Goal: Task Accomplishment & Management: Complete application form

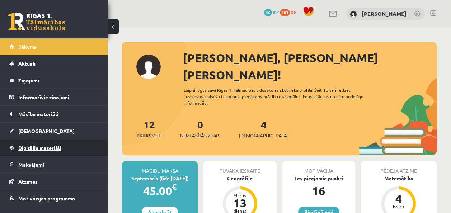
click at [28, 144] on link "Digitālie materiāli" at bounding box center [53, 147] width 89 height 16
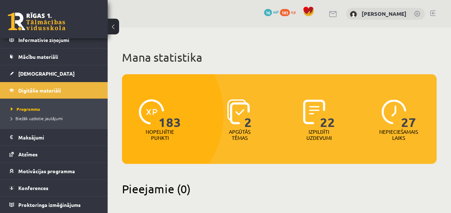
scroll to position [36, 0]
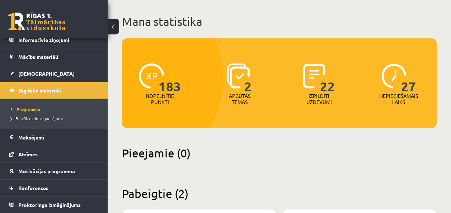
click at [79, 86] on link "Digitālie materiāli" at bounding box center [53, 90] width 89 height 16
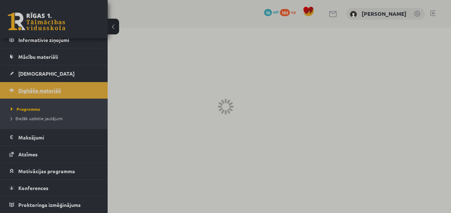
scroll to position [0, 0]
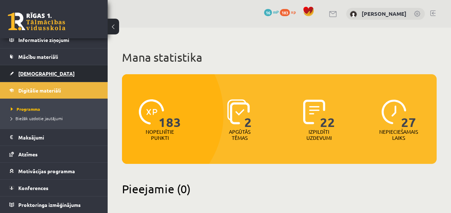
click at [80, 79] on link "[DEMOGRAPHIC_DATA]" at bounding box center [53, 73] width 89 height 16
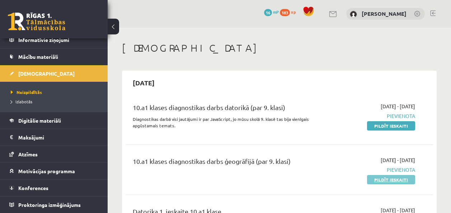
click at [400, 180] on link "Pildīt ieskaiti" at bounding box center [391, 179] width 48 height 9
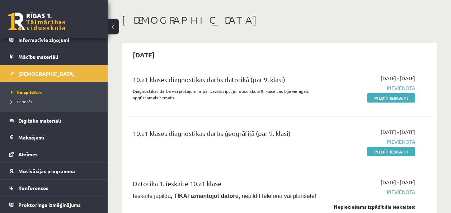
scroll to position [36, 0]
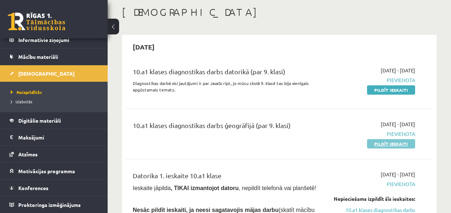
click at [392, 145] on link "Pildīt ieskaiti" at bounding box center [391, 143] width 48 height 9
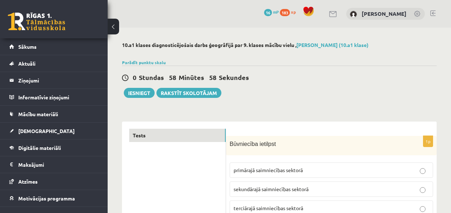
scroll to position [72, 0]
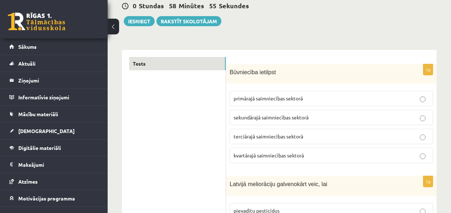
click at [257, 123] on label "sekundārajā saimniecības sektorā" at bounding box center [330, 117] width 203 height 15
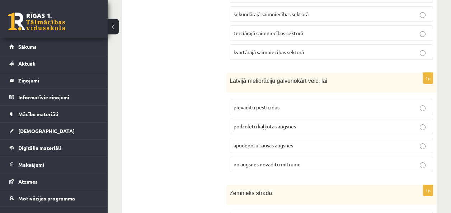
scroll to position [179, 0]
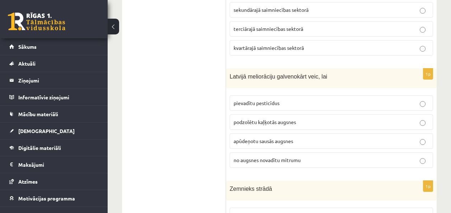
click at [277, 160] on span "no augsnes novadītu mitrumu" at bounding box center [266, 160] width 67 height 6
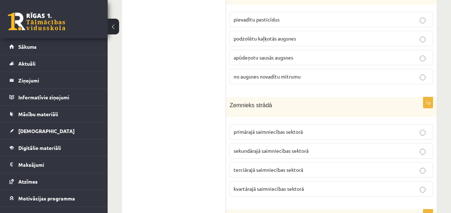
scroll to position [287, 0]
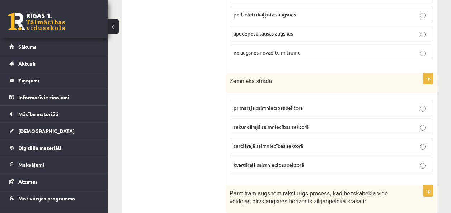
click at [280, 109] on span "primārajā saimniecības sektorā" at bounding box center [267, 107] width 69 height 6
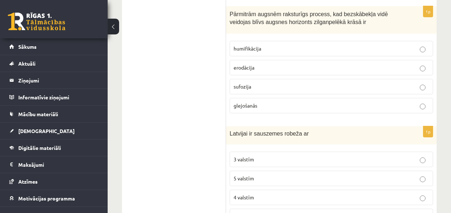
scroll to position [430, 0]
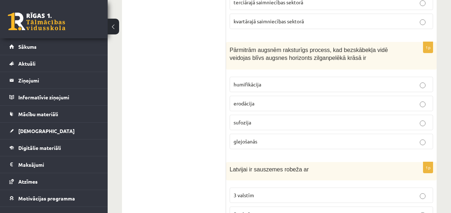
click at [291, 139] on p "glejošanās" at bounding box center [330, 142] width 195 height 8
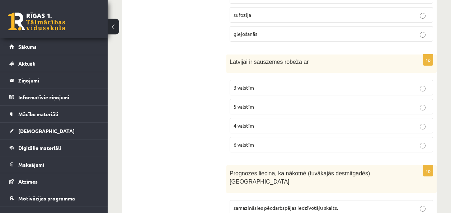
scroll to position [502, 0]
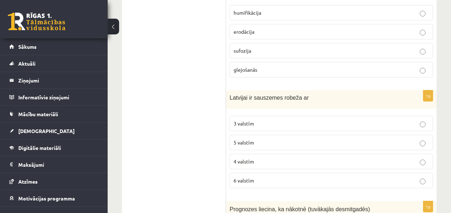
click at [242, 162] on span "4 valstīm" at bounding box center [243, 161] width 20 height 6
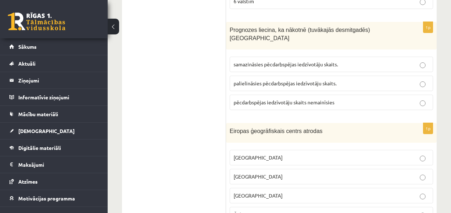
scroll to position [717, 0]
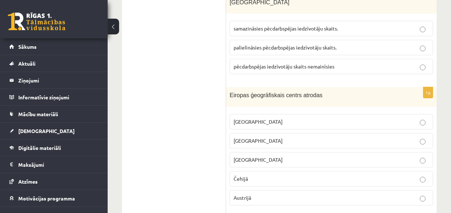
click at [255, 171] on label "Čehijā" at bounding box center [330, 178] width 203 height 15
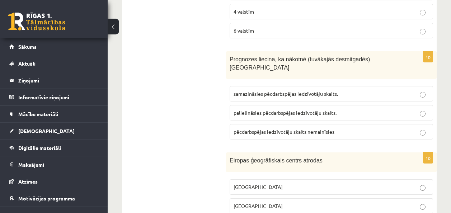
scroll to position [645, 0]
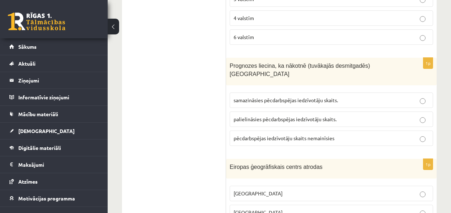
click at [282, 96] on label "samazināsies pēcdarbspējas iedzīvotāju skaits." at bounding box center [330, 99] width 203 height 15
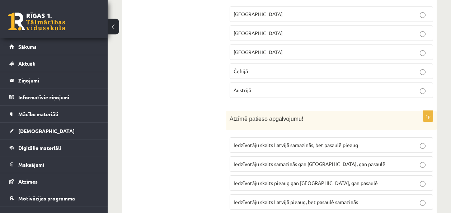
scroll to position [860, 0]
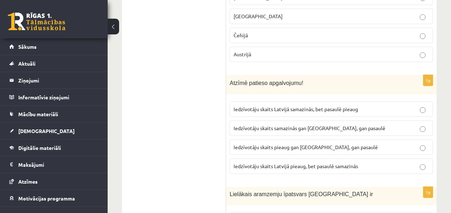
click at [284, 101] on label "Iedzīvotāju skaits Latvijā samazinās, bet pasaulē pieaug" at bounding box center [330, 108] width 203 height 15
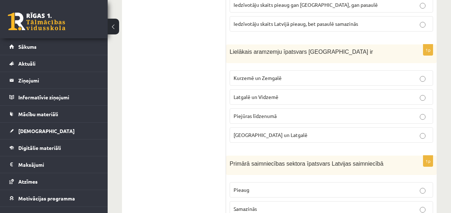
scroll to position [1004, 0]
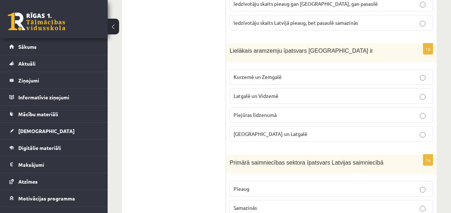
click at [275, 73] on span "Kurzemē un Zemgalē" at bounding box center [257, 76] width 48 height 6
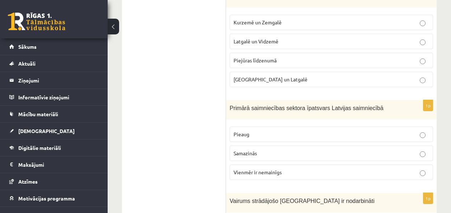
scroll to position [1066, 0]
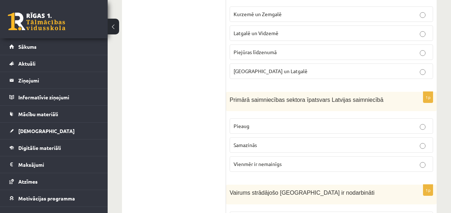
click at [274, 141] on p "Samazinās" at bounding box center [330, 145] width 195 height 8
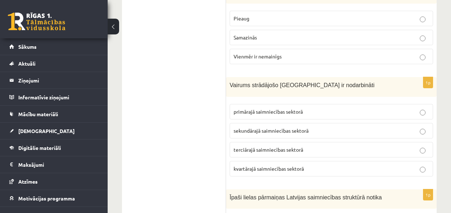
scroll to position [1246, 0]
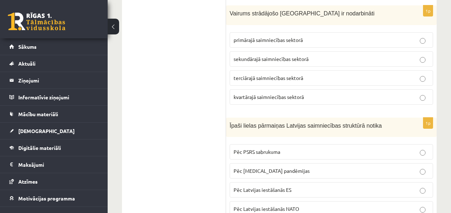
click at [258, 75] on span "terciārajā saimniecības sektorā" at bounding box center [268, 78] width 70 height 6
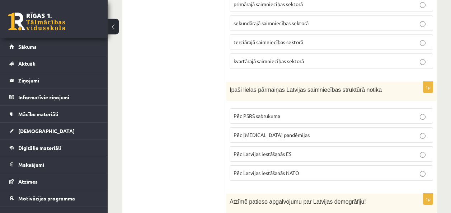
click at [275, 113] on span "Pēc PSRS sabrukuma" at bounding box center [256, 116] width 47 height 6
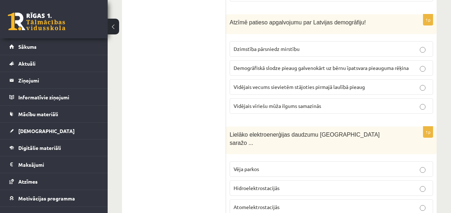
scroll to position [1389, 0]
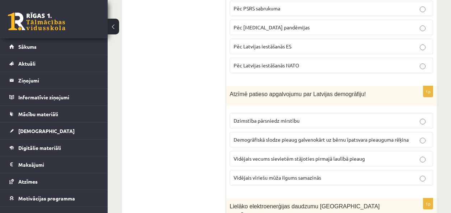
click at [295, 174] on span "Vidējais vīriešu mūža ilgums samazinās" at bounding box center [276, 177] width 87 height 6
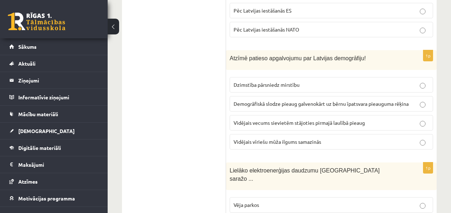
click at [276, 82] on label "Dzimstība pārsniedz mirstību" at bounding box center [330, 84] width 203 height 15
click at [287, 138] on span "Vidējais vīriešu mūža ilgums samazinās" at bounding box center [276, 141] width 87 height 6
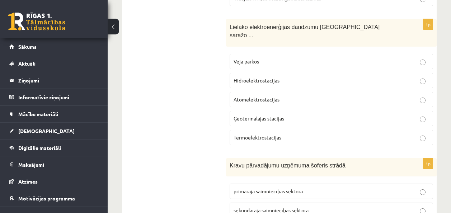
scroll to position [1532, 0]
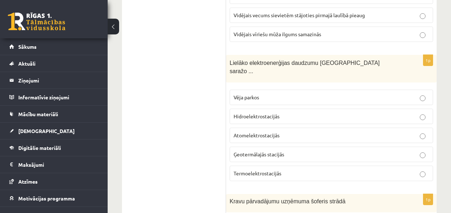
click at [241, 113] on span "Hidroelektrostacijās" at bounding box center [256, 116] width 46 height 6
click at [269, 166] on label "Termoelektrostacijās" at bounding box center [330, 173] width 203 height 15
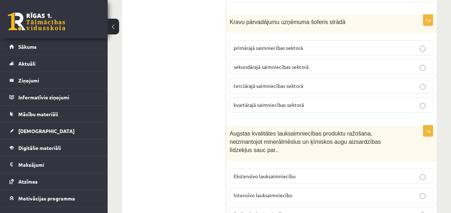
scroll to position [1676, 0]
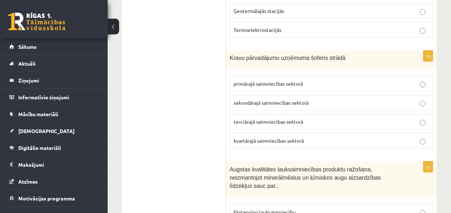
click at [267, 118] on span "terciārajā saimniecības sektorā" at bounding box center [268, 121] width 70 height 6
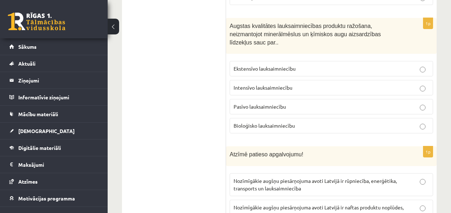
scroll to position [1783, 0]
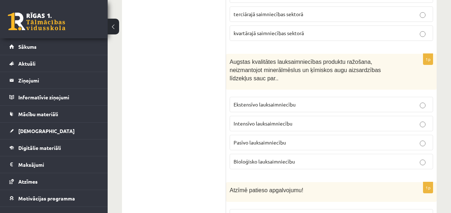
click at [252, 158] on span "Bioloģisko lauksaimniecību" at bounding box center [263, 161] width 61 height 6
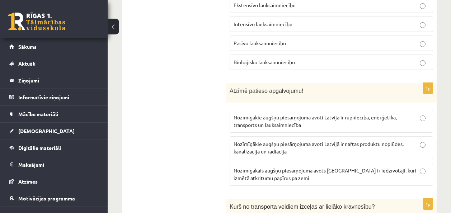
scroll to position [1891, 0]
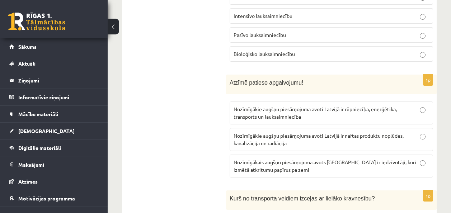
click at [328, 105] on p "Nozīmīgākie augšņu piesārņojuma avoti Latvijā ir rūpniecība, enerģētika, transp…" at bounding box center [330, 112] width 195 height 15
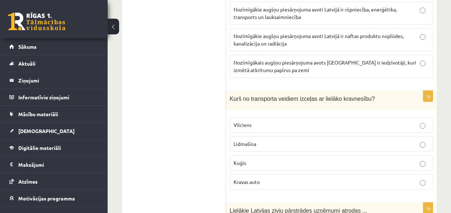
scroll to position [2034, 0]
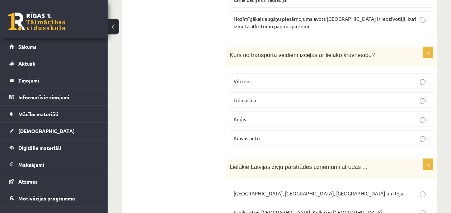
click at [279, 111] on label "Kuģis" at bounding box center [330, 118] width 203 height 15
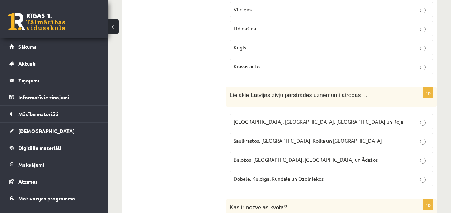
scroll to position [2142, 0]
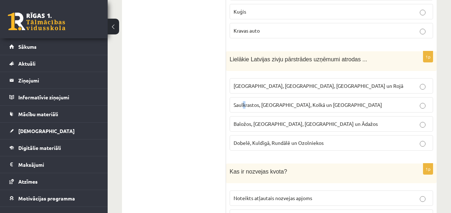
click at [244, 101] on span "Saulkrastos, Jūrmalā, Kolkā un Tūjā" at bounding box center [307, 104] width 148 height 6
click at [295, 101] on p "Saulkrastos, Jūrmalā, Kolkā un Tūjā" at bounding box center [330, 105] width 195 height 8
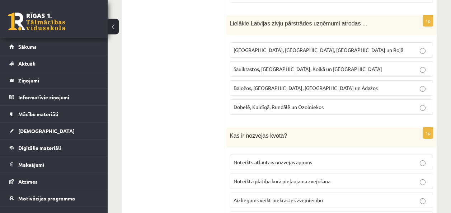
scroll to position [2214, 0]
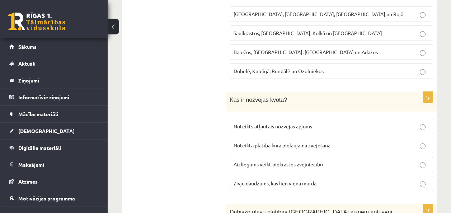
click at [275, 123] on span "Noteikts atļautais nozvejas apjoms" at bounding box center [272, 126] width 79 height 6
click at [241, 142] on span "Noteiktā platība kurā pieļaujama zvejošana" at bounding box center [281, 145] width 97 height 6
click at [242, 115] on fieldset "Noteikts atļautais nozvejas apjoms Noteiktā platība kurā pieļaujama zvejošana A…" at bounding box center [330, 154] width 203 height 78
click at [242, 119] on label "Noteikts atļautais nozvejas apjoms" at bounding box center [330, 126] width 203 height 15
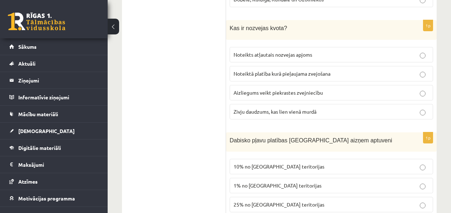
scroll to position [2321, 0]
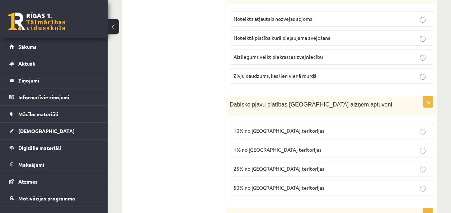
click at [270, 184] on span "50% no Latvijas teritorijas" at bounding box center [278, 187] width 91 height 6
drag, startPoint x: 244, startPoint y: 131, endPoint x: 245, endPoint y: 123, distance: 7.7
click at [244, 142] on label "1% no Latvijas teritorijas" at bounding box center [330, 149] width 203 height 15
click at [246, 146] on p "1% no Latvijas teritorijas" at bounding box center [330, 150] width 195 height 8
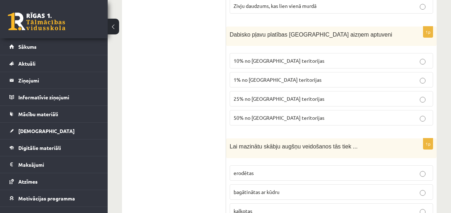
scroll to position [2429, 0]
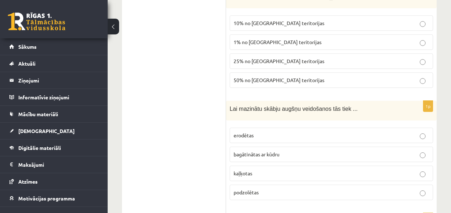
click at [271, 170] on p "kaļķotas" at bounding box center [330, 174] width 195 height 8
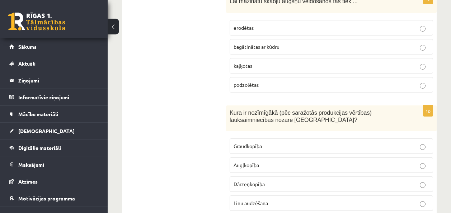
scroll to position [2572, 0]
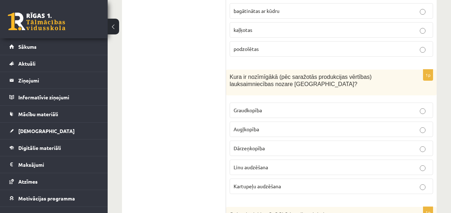
click at [249, 126] on span "Augļkopība" at bounding box center [245, 129] width 25 height 6
click at [237, 183] on span "Kartupeļu audzēšana" at bounding box center [256, 186] width 47 height 6
click at [260, 103] on label "Graudkopība" at bounding box center [330, 110] width 203 height 15
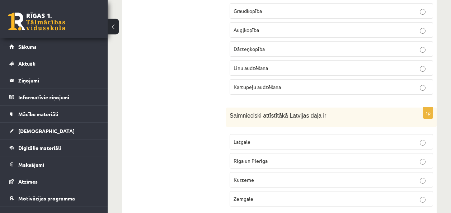
scroll to position [2680, 0]
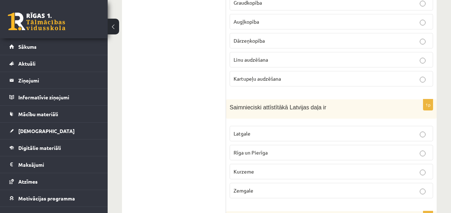
click at [251, 183] on label "Zemgale" at bounding box center [330, 190] width 203 height 15
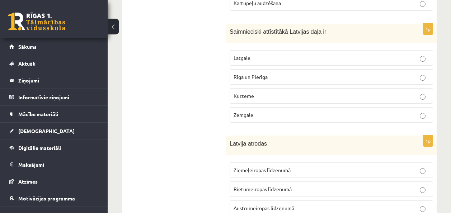
scroll to position [2787, 0]
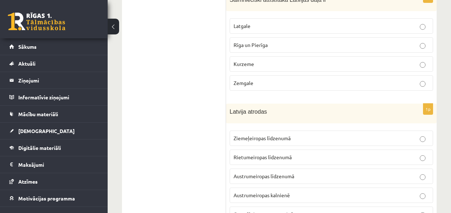
click at [264, 127] on fieldset "Ziemeļeiropas līdzenumā Rietumeiropas līdzenumā Austrumeiropas līdzenumā Austru…" at bounding box center [330, 175] width 203 height 97
click at [267, 135] on span "Ziemeļeiropas līdzenumā" at bounding box center [261, 138] width 57 height 6
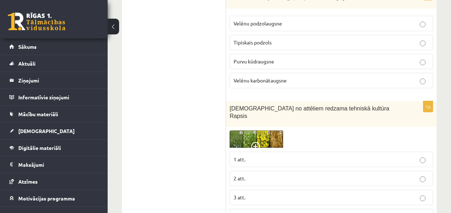
scroll to position [3002, 0]
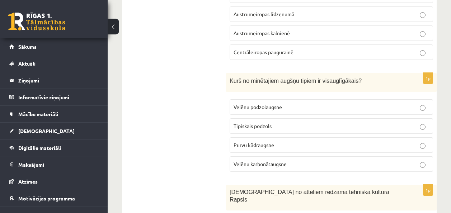
scroll to position [2930, 0]
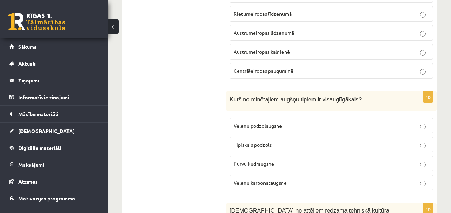
click at [246, 137] on label "Tipiskais podzols" at bounding box center [330, 144] width 203 height 15
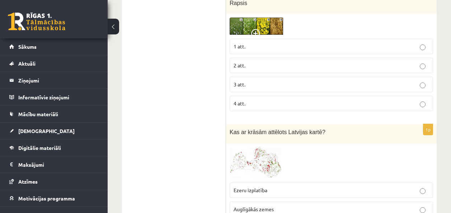
scroll to position [3181, 0]
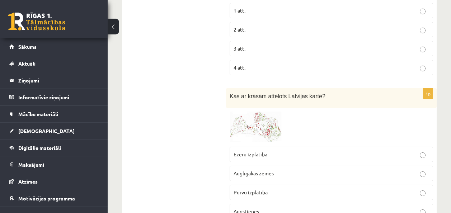
click at [244, 111] on img at bounding box center [256, 127] width 54 height 32
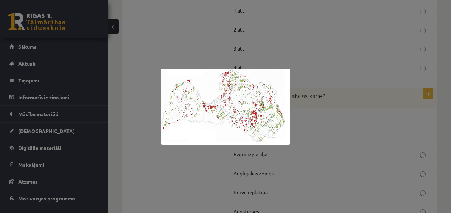
click at [220, 160] on div at bounding box center [225, 106] width 451 height 213
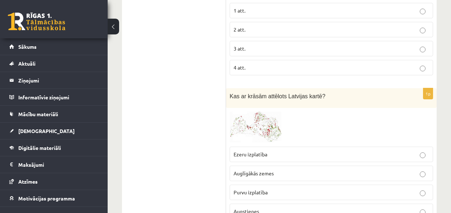
click at [233, 166] on label "Auglīgākās zemes" at bounding box center [330, 173] width 203 height 15
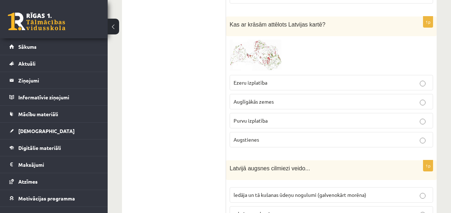
scroll to position [3325, 0]
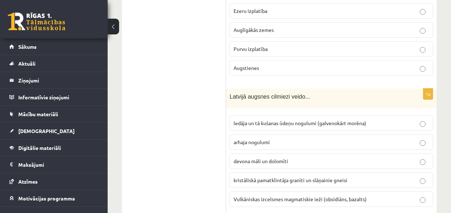
click at [265, 120] on span "ledāja un tā kušanas ūdeņu nogulumi (galvenokārt morēna)" at bounding box center [299, 123] width 133 height 6
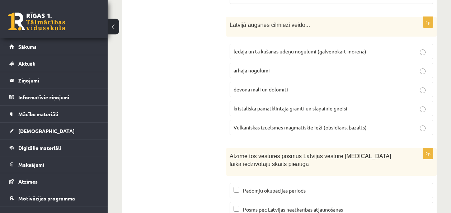
scroll to position [3432, 0]
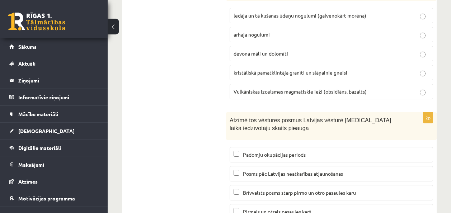
click at [271, 151] on span "Padomju okupācijas periods" at bounding box center [274, 154] width 63 height 6
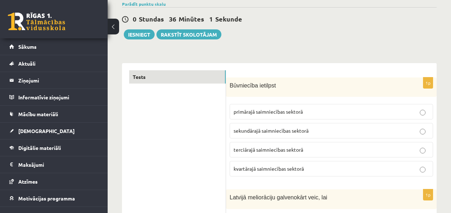
scroll to position [0, 0]
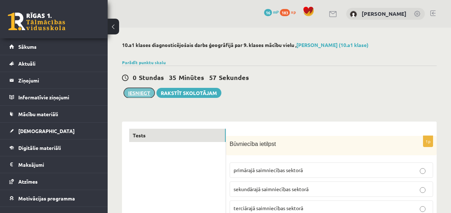
click at [144, 95] on button "Iesniegt" at bounding box center [139, 93] width 31 height 10
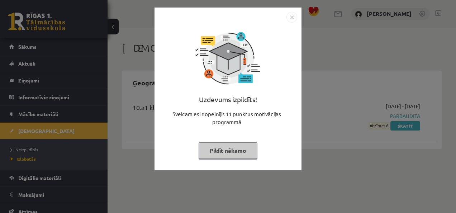
click at [240, 148] on button "Pildīt nākamo" at bounding box center [228, 150] width 59 height 16
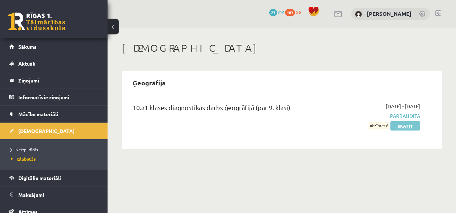
click at [404, 126] on link "Skatīt" at bounding box center [405, 125] width 30 height 9
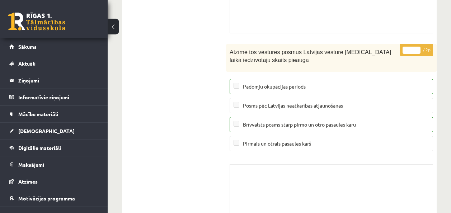
scroll to position [5892, 0]
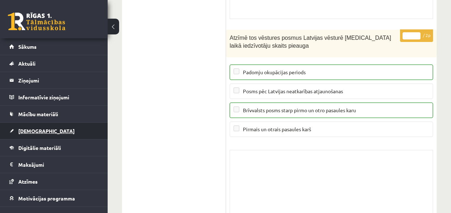
click at [43, 137] on link "[DEMOGRAPHIC_DATA]" at bounding box center [53, 131] width 89 height 16
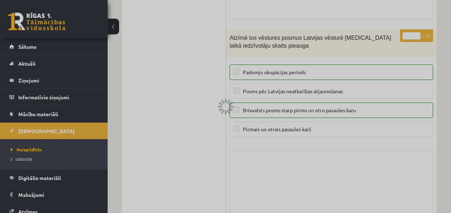
scroll to position [4680, 0]
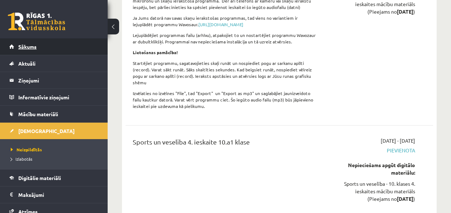
click at [72, 52] on link "Sākums" at bounding box center [53, 46] width 89 height 16
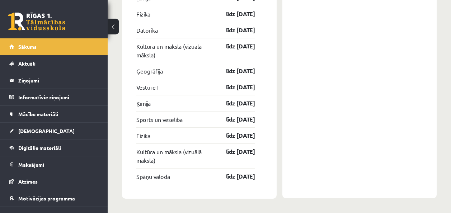
scroll to position [1160, 0]
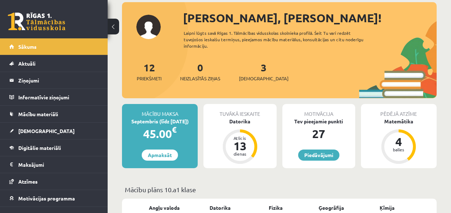
scroll to position [72, 0]
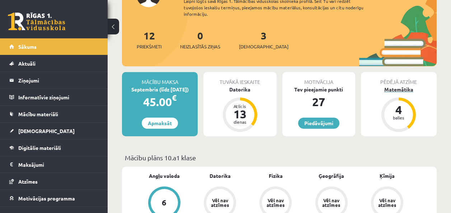
click at [385, 88] on div "Matemātika" at bounding box center [399, 90] width 76 height 8
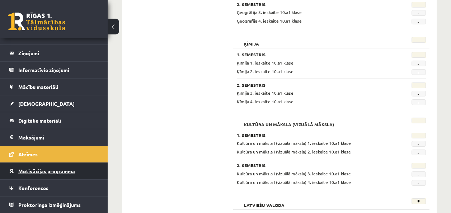
scroll to position [430, 0]
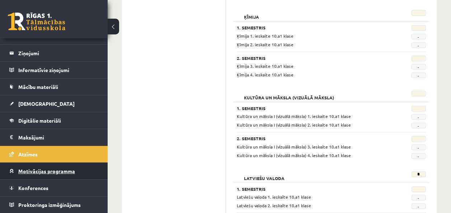
click at [27, 178] on link "Motivācijas programma" at bounding box center [53, 171] width 89 height 16
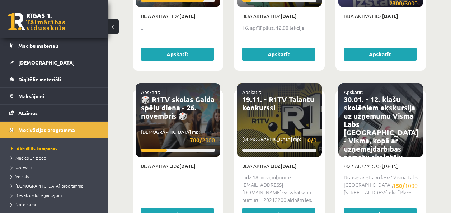
scroll to position [99, 0]
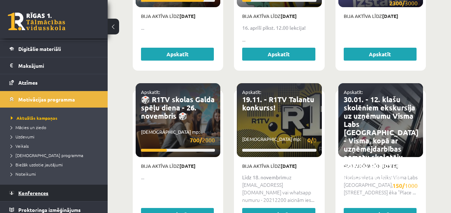
click at [37, 192] on span "Konferences" at bounding box center [33, 193] width 30 height 6
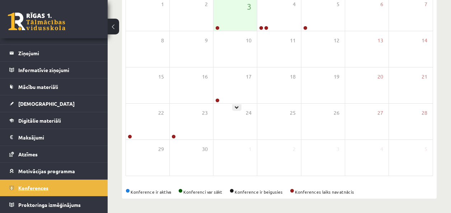
scroll to position [129, 0]
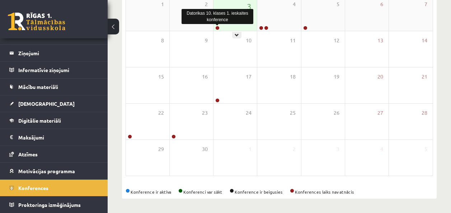
click at [218, 26] on link at bounding box center [217, 28] width 4 height 4
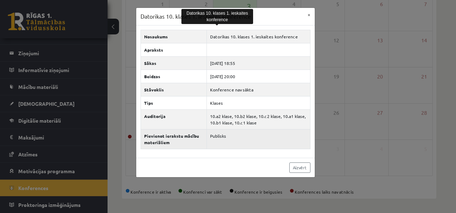
click at [218, 137] on td "Publisks" at bounding box center [258, 139] width 103 height 20
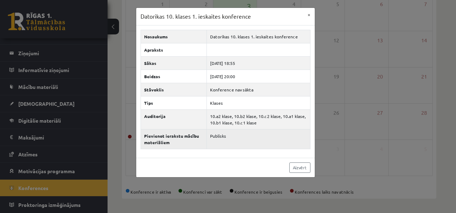
click at [257, 139] on td "Publisks" at bounding box center [258, 139] width 103 height 20
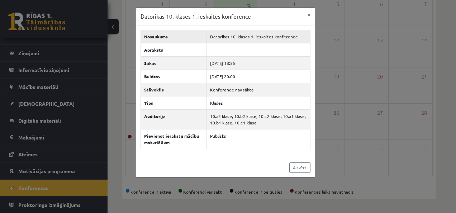
click at [269, 36] on td "Datorikas 10. klases 1. ieskaites konference" at bounding box center [258, 36] width 103 height 13
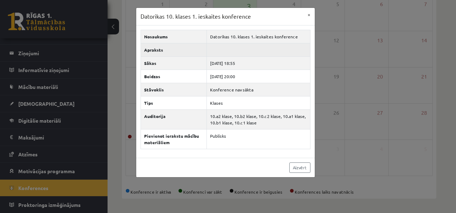
drag, startPoint x: 222, startPoint y: 54, endPoint x: 189, endPoint y: 60, distance: 34.1
click at [222, 54] on td at bounding box center [258, 49] width 103 height 13
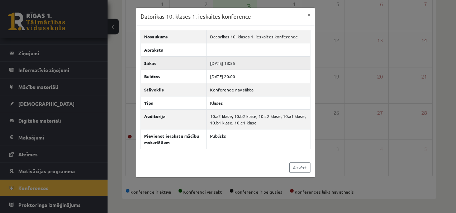
drag, startPoint x: 187, startPoint y: 60, endPoint x: 180, endPoint y: 62, distance: 7.6
click at [180, 62] on th "Sākas" at bounding box center [174, 62] width 66 height 13
click at [68, 89] on div "Datorikas 10. klases 1. ieskaites konference × Nosaukums Datorikas 10. klases 1…" at bounding box center [228, 106] width 456 height 213
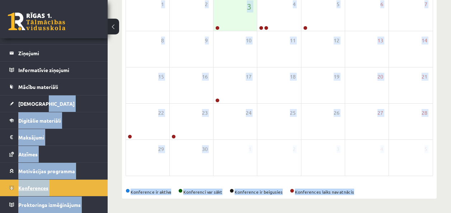
click at [68, 184] on link "Konferences" at bounding box center [53, 188] width 89 height 16
click at [54, 73] on legend "Informatīvie ziņojumi 0" at bounding box center [58, 70] width 80 height 16
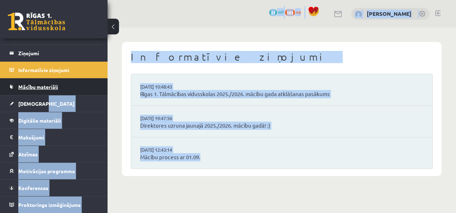
click at [60, 85] on link "Mācību materiāli" at bounding box center [53, 87] width 89 height 16
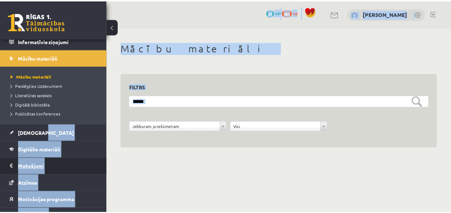
scroll to position [85, 0]
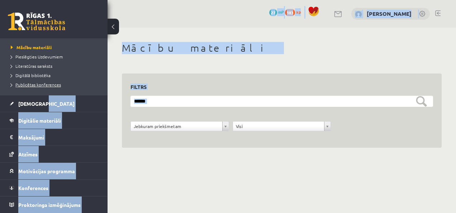
click at [47, 85] on span "Publicētas konferences" at bounding box center [36, 85] width 50 height 6
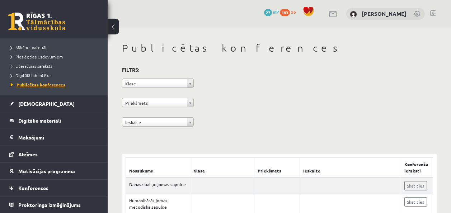
drag, startPoint x: 82, startPoint y: 32, endPoint x: 62, endPoint y: 85, distance: 56.7
click at [62, 85] on span "Publicētas konferences" at bounding box center [38, 85] width 54 height 6
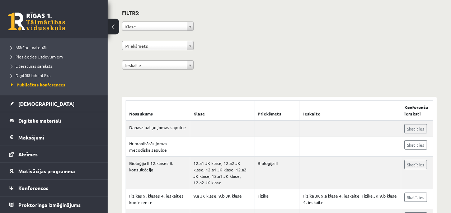
scroll to position [36, 0]
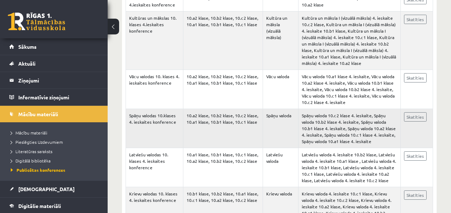
scroll to position [287, 0]
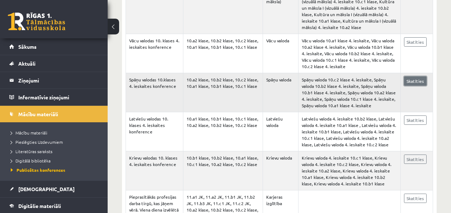
click at [410, 81] on link "Skatīties" at bounding box center [415, 80] width 23 height 9
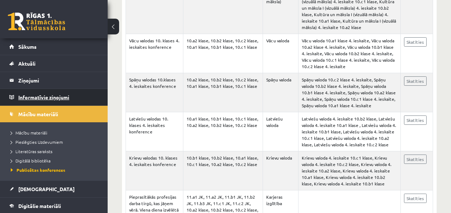
click at [55, 101] on legend "Informatīvie ziņojumi 0" at bounding box center [58, 97] width 80 height 16
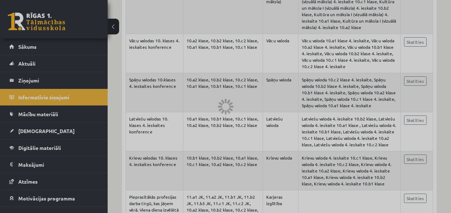
drag, startPoint x: 56, startPoint y: 105, endPoint x: 54, endPoint y: 111, distance: 5.9
click at [56, 107] on div at bounding box center [225, 106] width 451 height 213
click at [52, 119] on div at bounding box center [225, 106] width 451 height 213
click at [52, 127] on div at bounding box center [225, 106] width 451 height 213
click at [32, 132] on div at bounding box center [225, 106] width 451 height 213
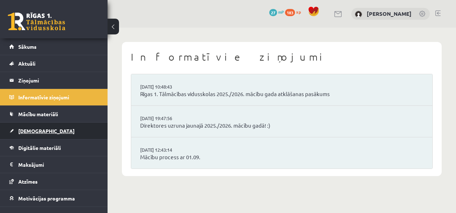
click at [35, 131] on span "[DEMOGRAPHIC_DATA]" at bounding box center [46, 131] width 56 height 6
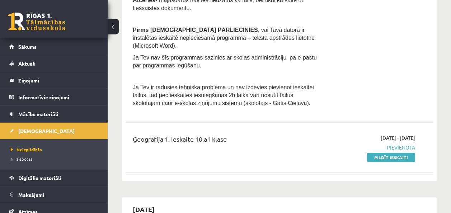
scroll to position [251, 0]
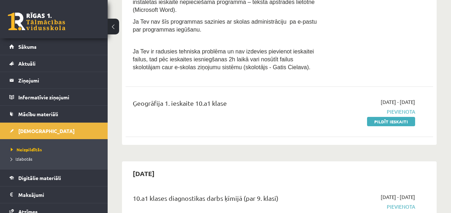
click at [165, 98] on div "Ģeogrāfija 1. ieskaite 10.a1 klase" at bounding box center [225, 104] width 185 height 13
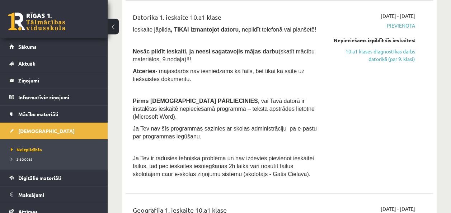
scroll to position [143, 0]
